Goal: Transaction & Acquisition: Subscribe to service/newsletter

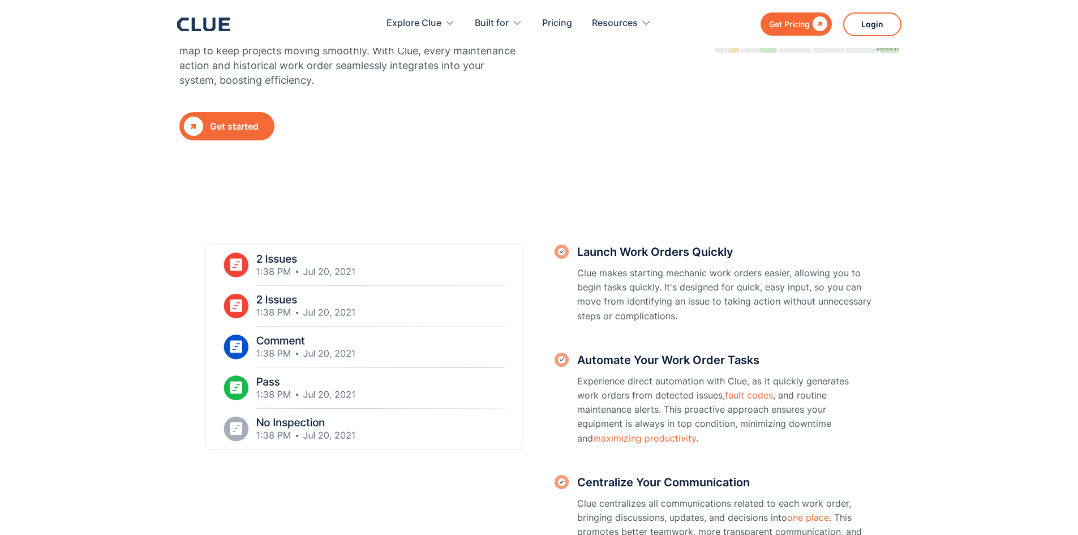
scroll to position [226, 0]
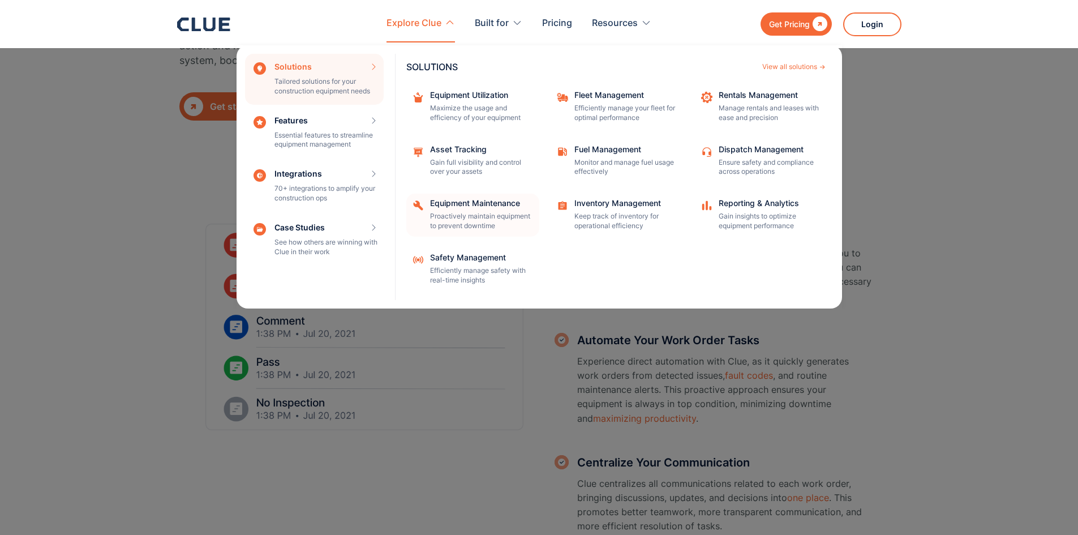
click at [475, 209] on div "Equipment Maintenance Proactively maintain equipment to prevent downtime" at bounding box center [481, 215] width 102 height 32
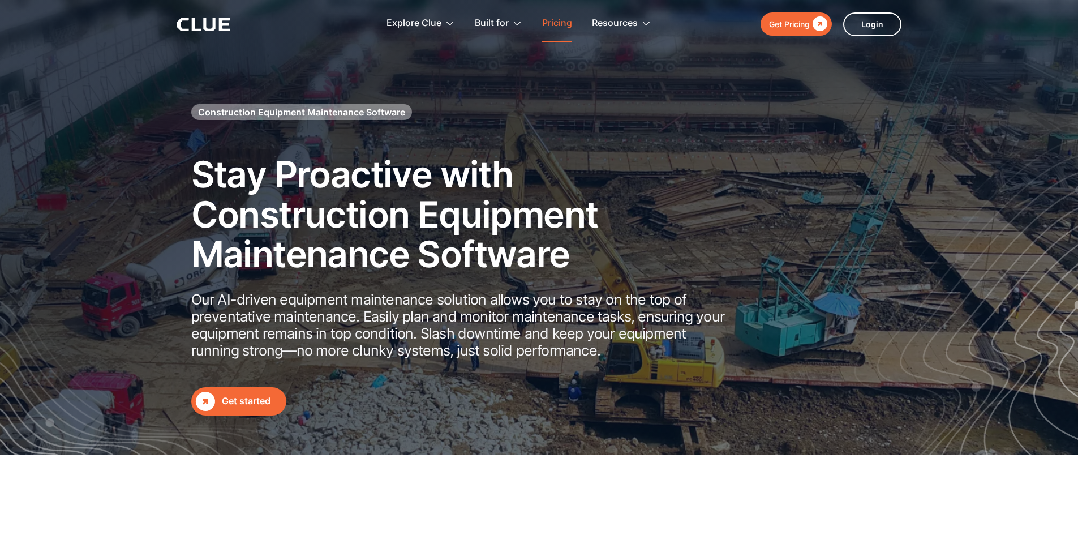
click at [561, 24] on link "Pricing" at bounding box center [557, 24] width 30 height 36
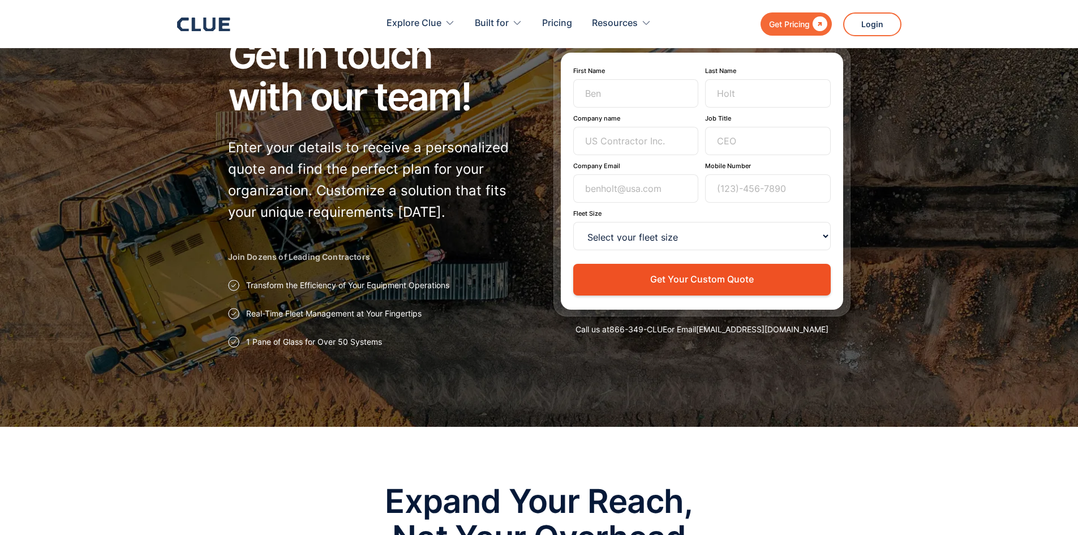
scroll to position [57, 0]
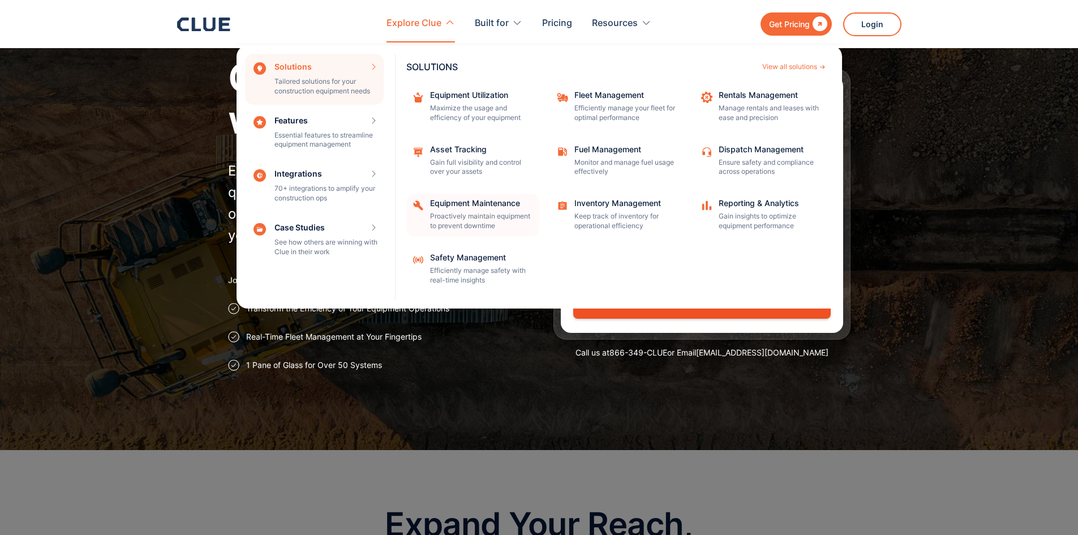
click at [477, 213] on p "Proactively maintain equipment to prevent downtime" at bounding box center [481, 221] width 102 height 19
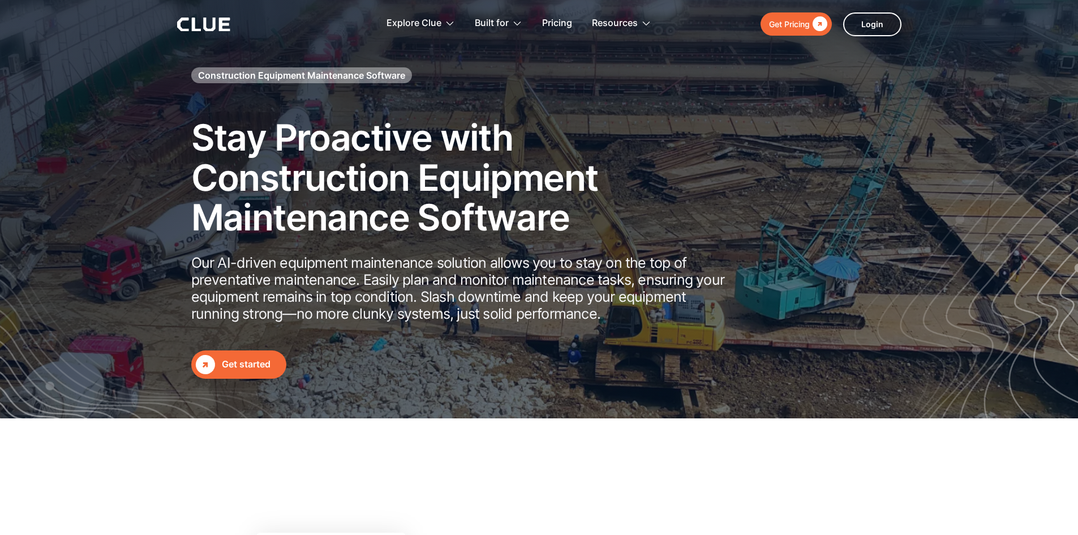
scroll to position [57, 0]
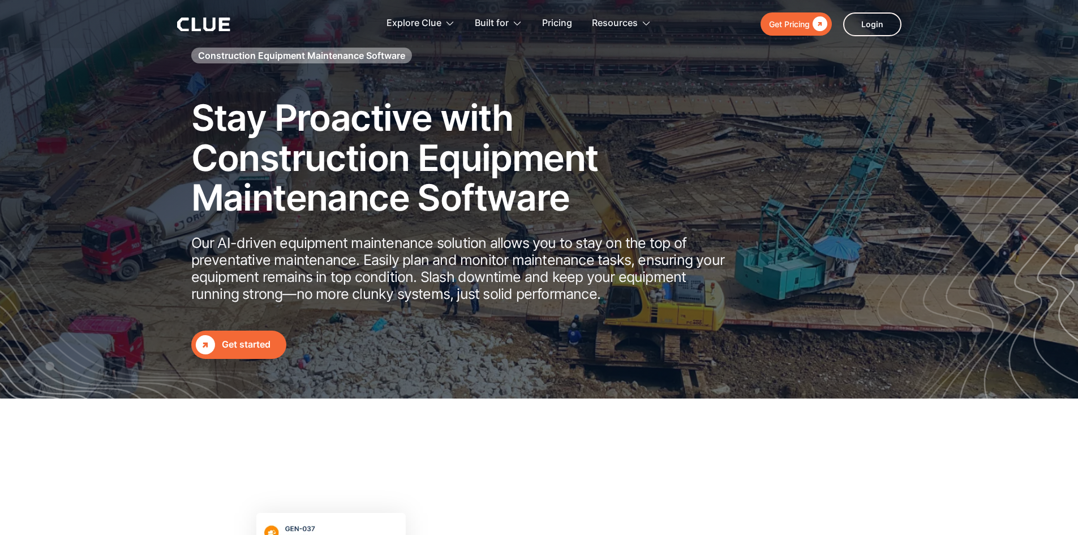
click at [251, 345] on div "Get started" at bounding box center [252, 344] width 60 height 14
